Goal: Entertainment & Leisure: Consume media (video, audio)

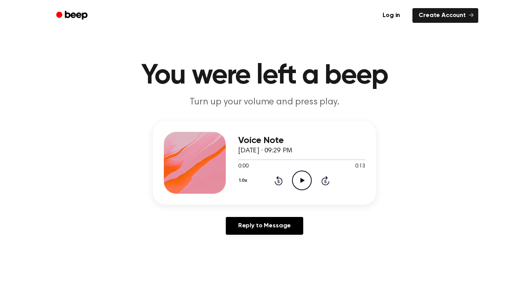
click at [303, 183] on icon "Play Audio" at bounding box center [302, 181] width 20 height 20
click at [270, 217] on link "Reply to Message" at bounding box center [264, 226] width 77 height 18
click at [292, 177] on circle at bounding box center [301, 180] width 19 height 19
click at [305, 182] on icon "Play Audio" at bounding box center [302, 181] width 20 height 20
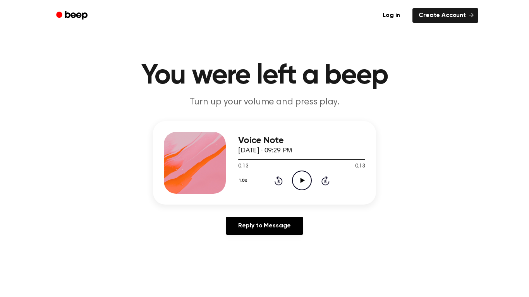
click at [305, 182] on icon "Play Audio" at bounding box center [302, 181] width 20 height 20
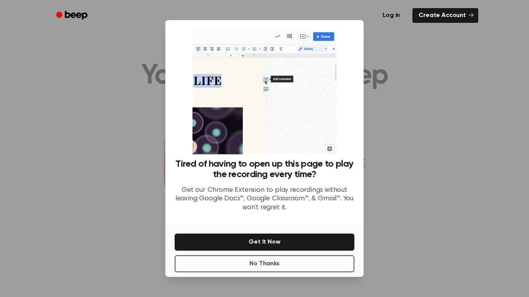
click at [447, 123] on div at bounding box center [264, 148] width 529 height 297
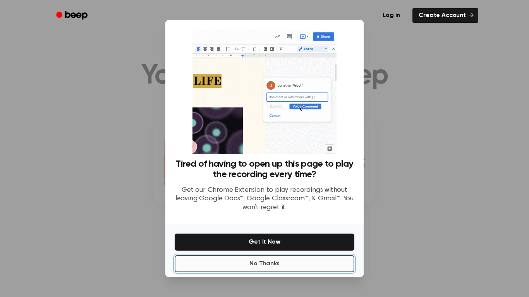
click at [226, 265] on button "No Thanks" at bounding box center [264, 263] width 180 height 17
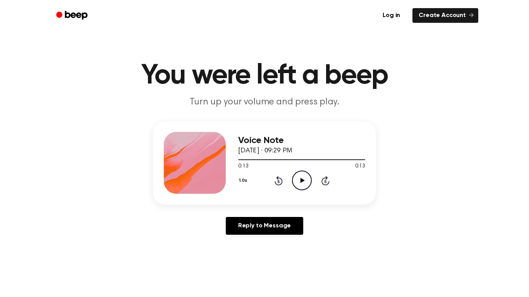
click at [307, 177] on icon "Play Audio" at bounding box center [302, 181] width 20 height 20
click at [305, 178] on icon "Play Audio" at bounding box center [302, 181] width 20 height 20
click at [306, 177] on icon "Play Audio" at bounding box center [302, 181] width 20 height 20
click at [299, 188] on icon "Play Audio" at bounding box center [302, 181] width 20 height 20
click at [310, 185] on circle at bounding box center [301, 180] width 19 height 19
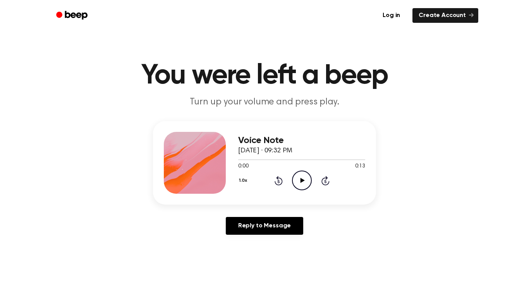
click at [304, 176] on icon "Play Audio" at bounding box center [302, 181] width 20 height 20
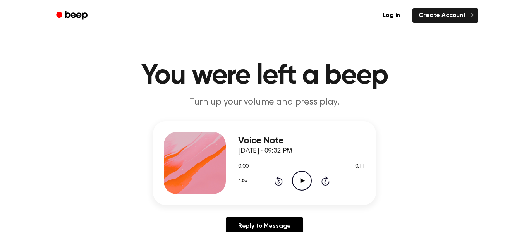
click at [300, 180] on icon at bounding box center [302, 180] width 4 height 5
click at [300, 184] on icon "Play Audio" at bounding box center [302, 181] width 20 height 20
click at [297, 176] on icon "Play Audio" at bounding box center [302, 181] width 20 height 20
click at [293, 173] on icon "Play Audio" at bounding box center [302, 181] width 20 height 20
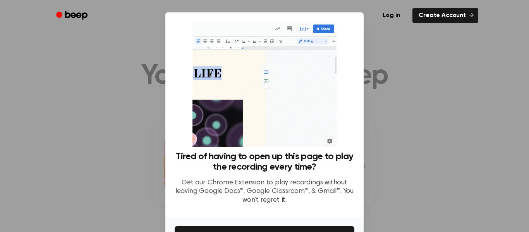
click at [440, 137] on div at bounding box center [264, 116] width 529 height 232
drag, startPoint x: 522, startPoint y: 48, endPoint x: 528, endPoint y: 72, distance: 25.2
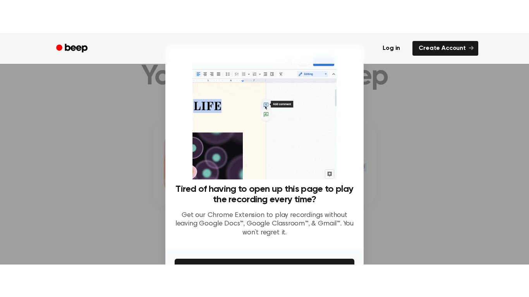
scroll to position [31, 0]
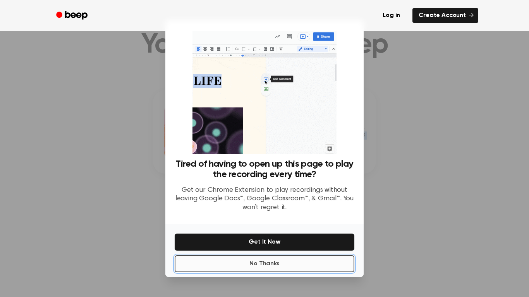
click at [248, 231] on button "No Thanks" at bounding box center [264, 263] width 180 height 17
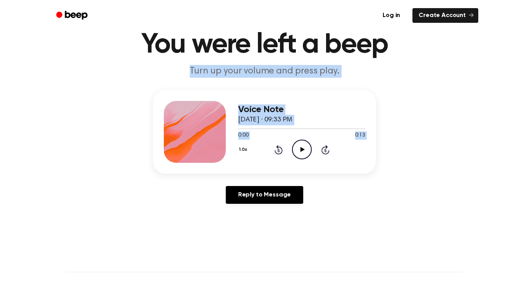
click at [301, 146] on icon "Play Audio" at bounding box center [302, 150] width 20 height 20
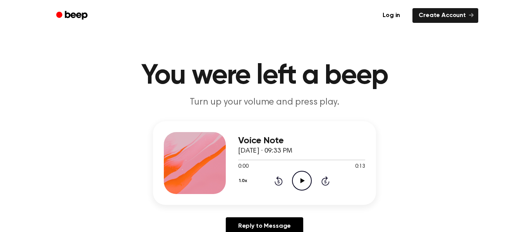
click at [295, 186] on icon "Play Audio" at bounding box center [302, 181] width 20 height 20
click at [306, 180] on icon "Play Audio" at bounding box center [302, 181] width 20 height 20
click at [296, 183] on icon "Play Audio" at bounding box center [302, 181] width 20 height 20
click at [301, 181] on icon at bounding box center [302, 180] width 4 height 5
